Goal: Task Accomplishment & Management: Use online tool/utility

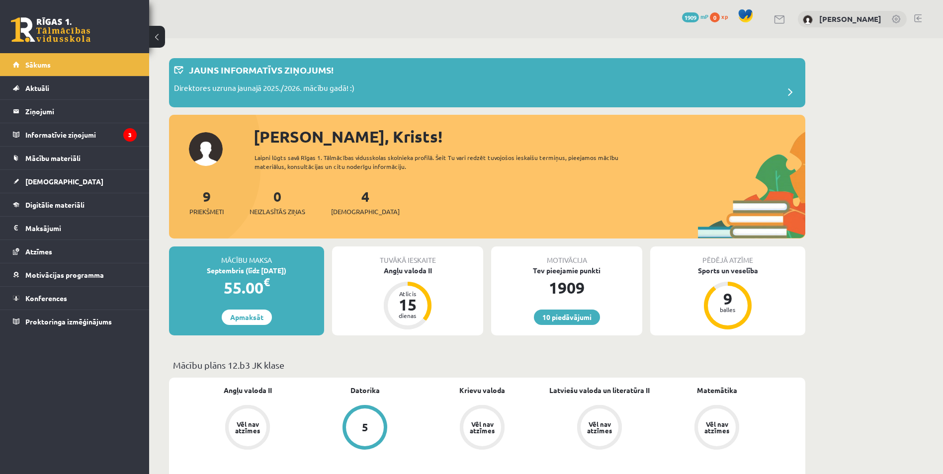
drag, startPoint x: 125, startPoint y: 0, endPoint x: 113, endPoint y: 386, distance: 386.4
click at [113, 386] on div "10 Dāvanas 1909 mP 0 xp [PERSON_NAME] Sākums Aktuāli Kā mācīties eSKOLĀ Kontakt…" at bounding box center [74, 237] width 149 height 474
click at [54, 133] on legend "Informatīvie ziņojumi 3" at bounding box center [80, 134] width 111 height 23
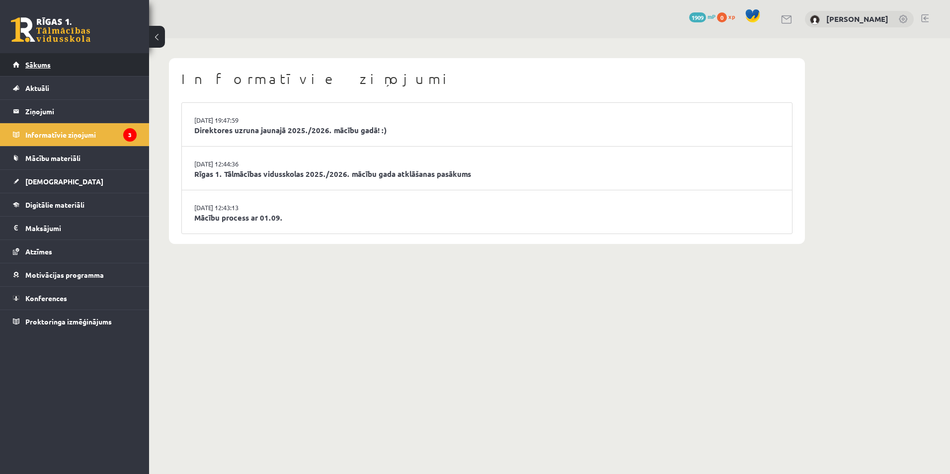
click at [57, 71] on link "Sākums" at bounding box center [75, 64] width 124 height 23
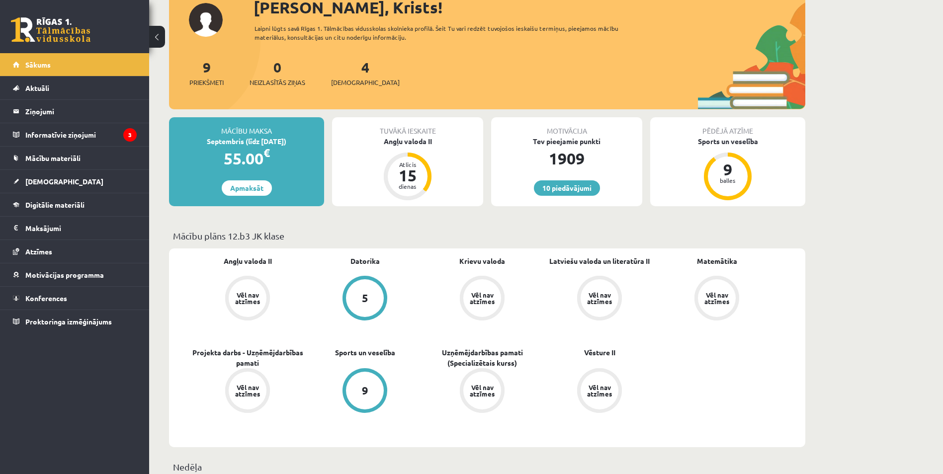
scroll to position [133, 0]
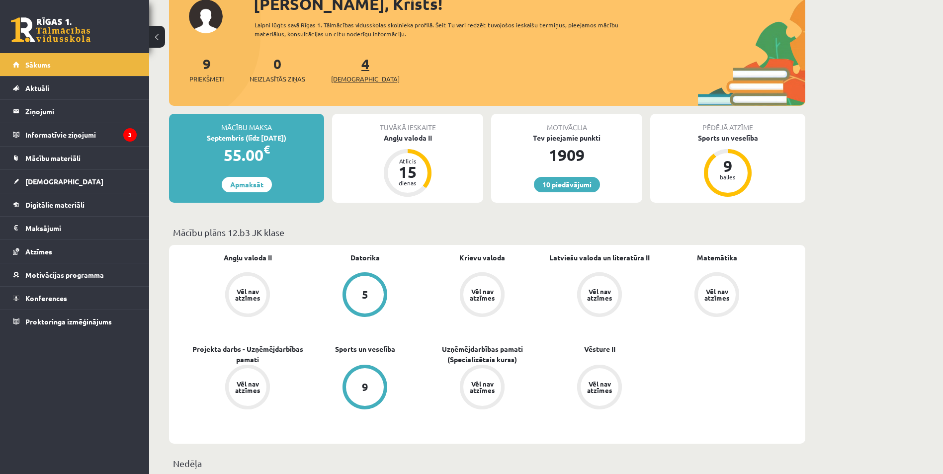
click at [353, 76] on span "[DEMOGRAPHIC_DATA]" at bounding box center [365, 79] width 69 height 10
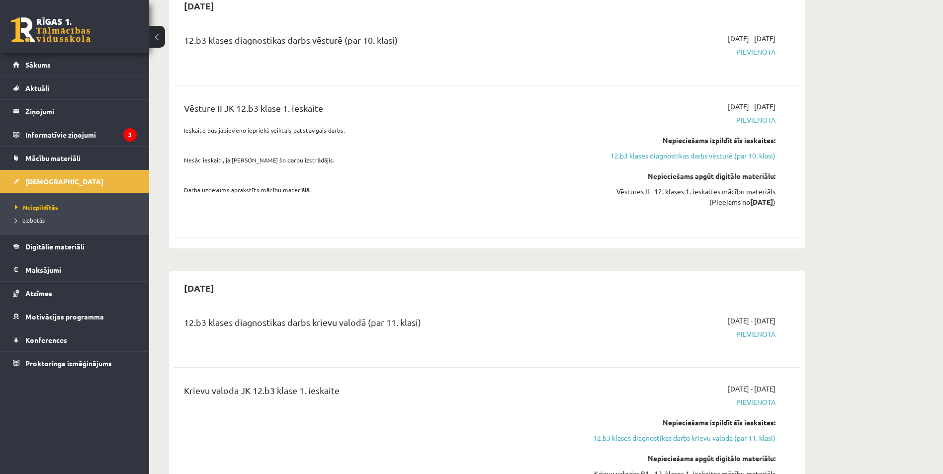
scroll to position [895, 0]
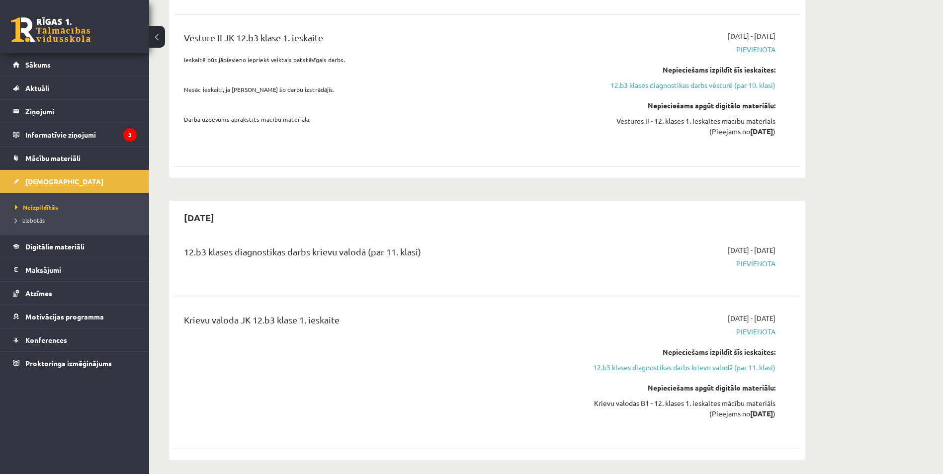
click at [49, 183] on span "[DEMOGRAPHIC_DATA]" at bounding box center [64, 181] width 78 height 9
click at [127, 69] on link "Sākums" at bounding box center [75, 64] width 124 height 23
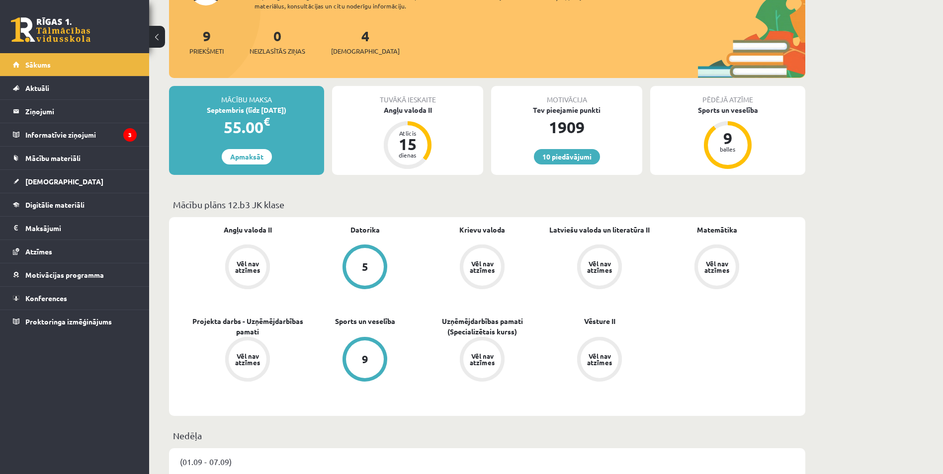
scroll to position [149, 0]
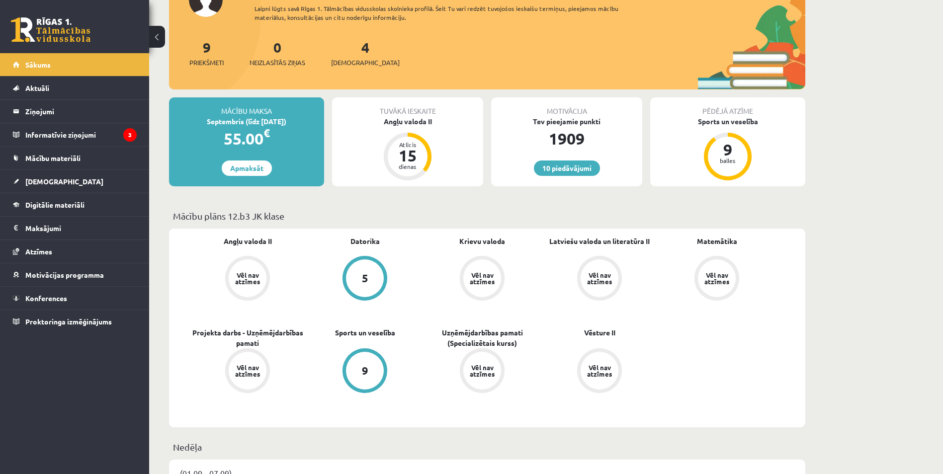
click at [353, 56] on div "4 Ieskaites" at bounding box center [365, 52] width 69 height 31
click at [352, 53] on link "4 Ieskaites" at bounding box center [365, 52] width 69 height 29
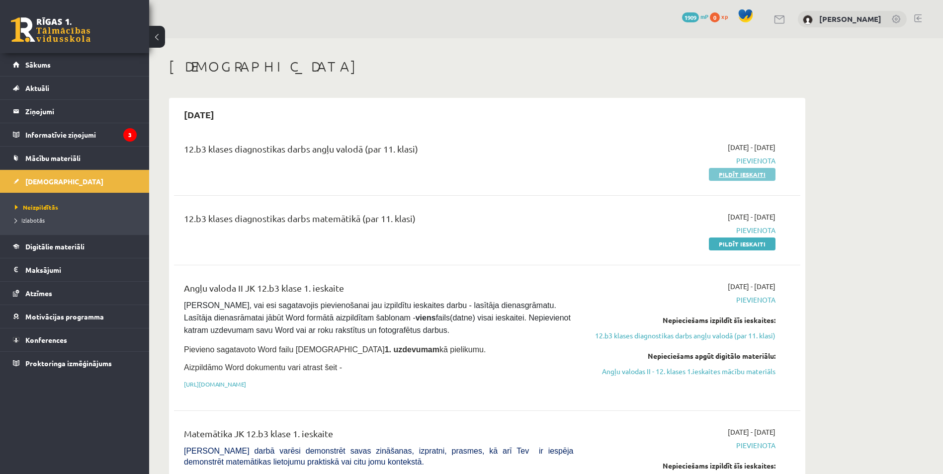
click at [738, 173] on link "Pildīt ieskaiti" at bounding box center [742, 174] width 67 height 13
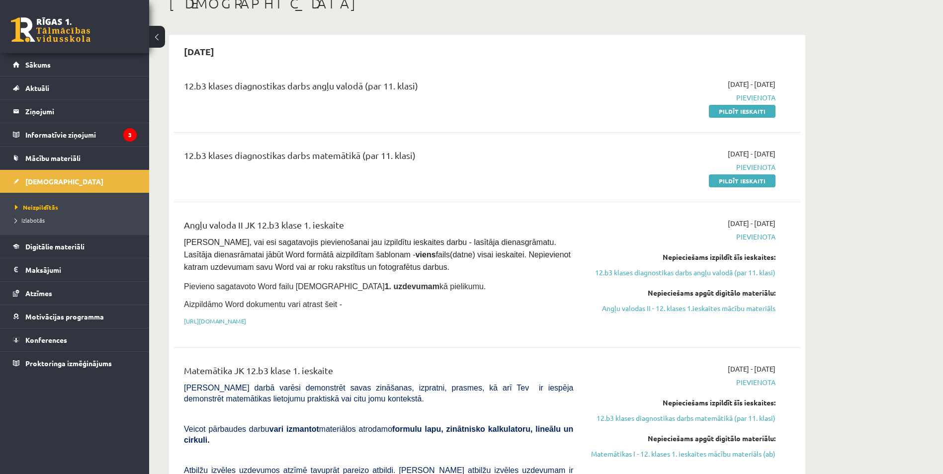
scroll to position [66, 0]
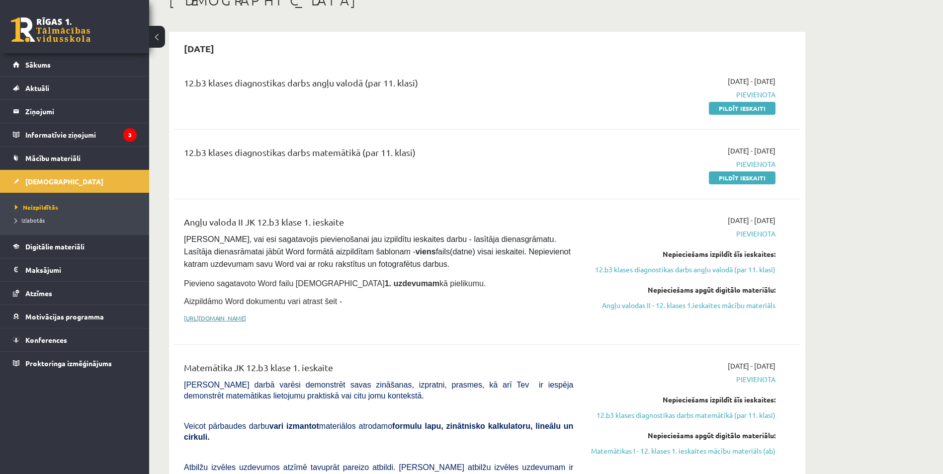
click at [246, 314] on link "[URL][DOMAIN_NAME]" at bounding box center [215, 318] width 62 height 8
